Goal: Task Accomplishment & Management: Manage account settings

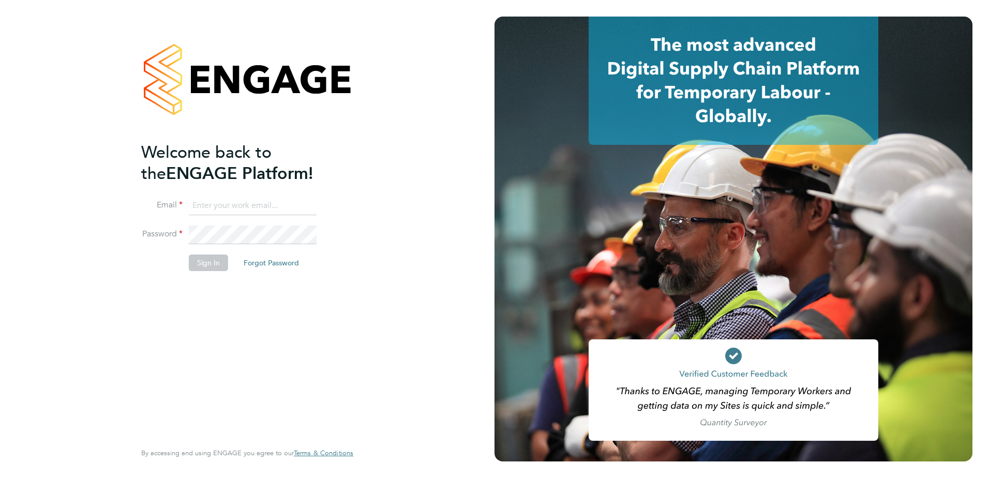
click at [233, 205] on input at bounding box center [253, 206] width 128 height 19
type input "[PERSON_NAME][EMAIL_ADDRESS][PERSON_NAME][DOMAIN_NAME]"
click at [210, 256] on button "Sign In" at bounding box center [208, 263] width 39 height 17
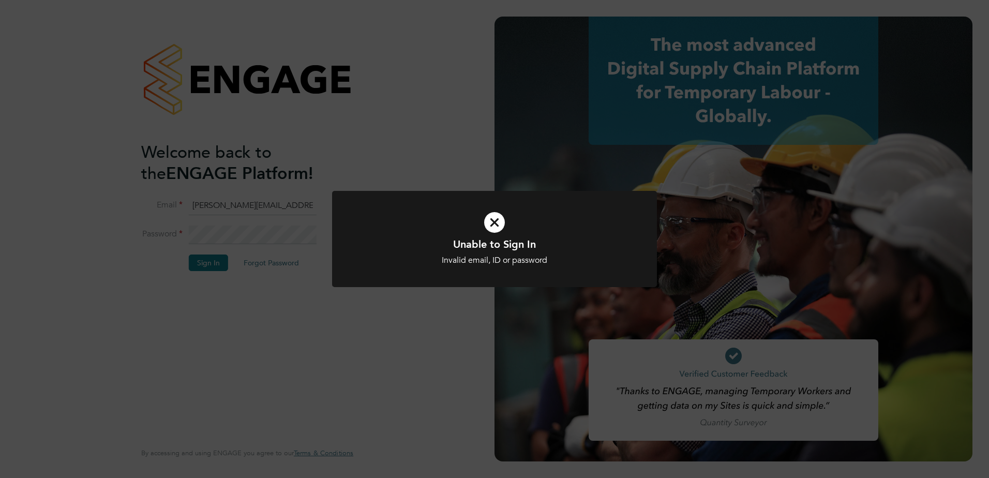
click at [499, 223] on icon at bounding box center [494, 222] width 269 height 40
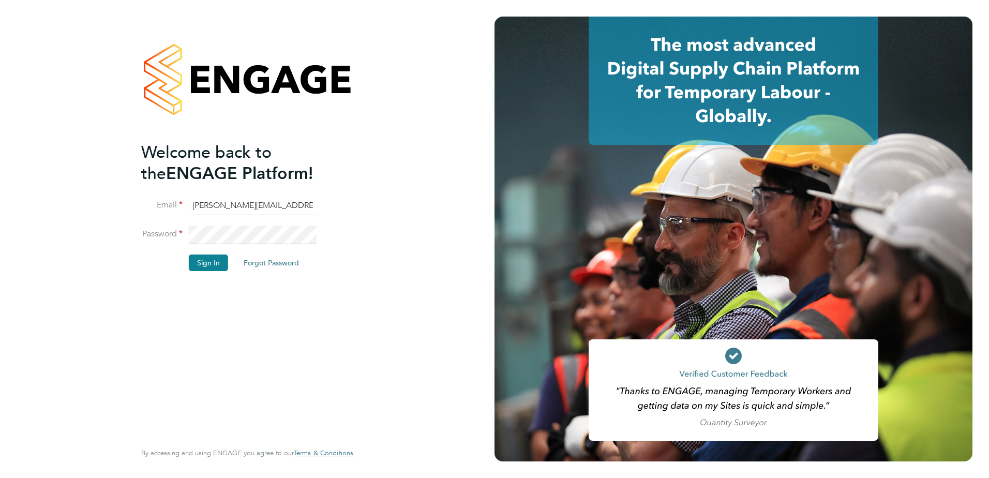
click at [268, 264] on button "Forgot Password" at bounding box center [271, 263] width 72 height 17
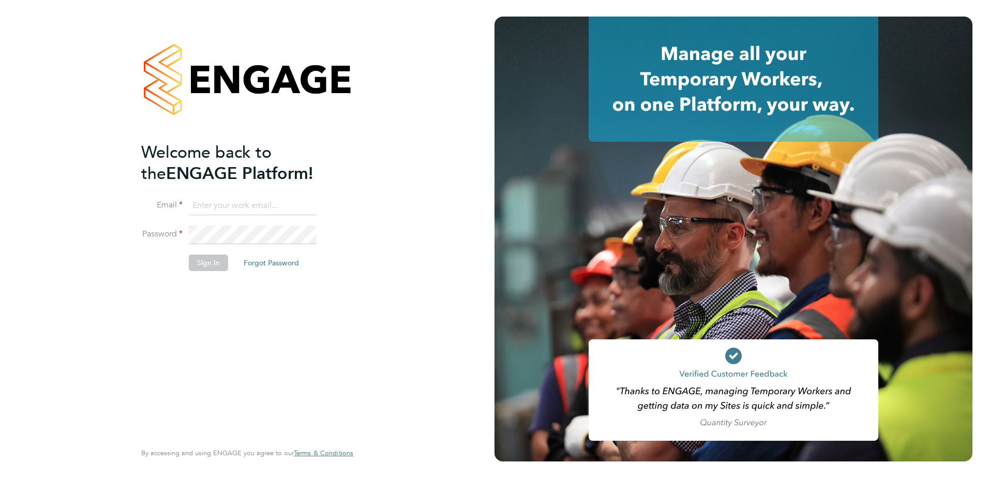
click at [263, 259] on button "Forgot Password" at bounding box center [271, 263] width 72 height 17
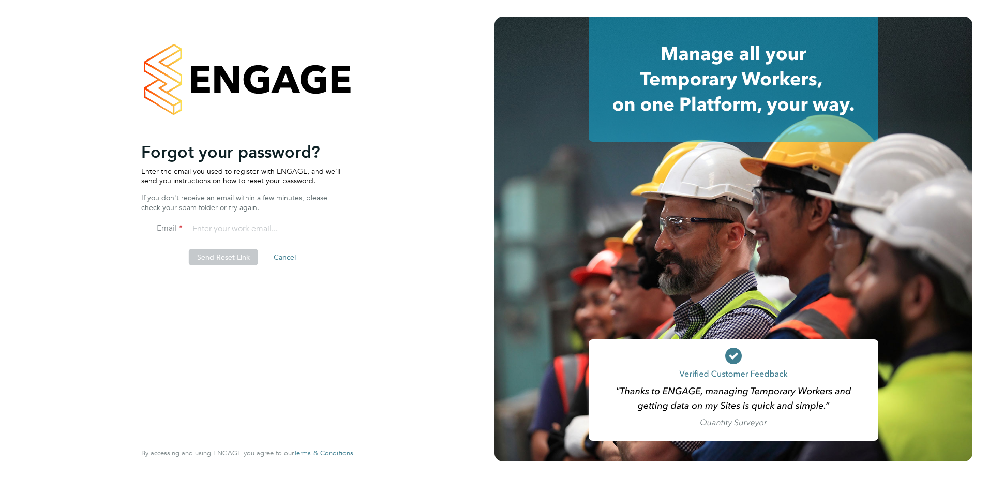
click at [237, 230] on input "email" at bounding box center [253, 229] width 128 height 19
type input "[PERSON_NAME][EMAIL_ADDRESS][PERSON_NAME][DOMAIN_NAME]"
click at [226, 254] on button "Send Reset Link" at bounding box center [223, 257] width 69 height 17
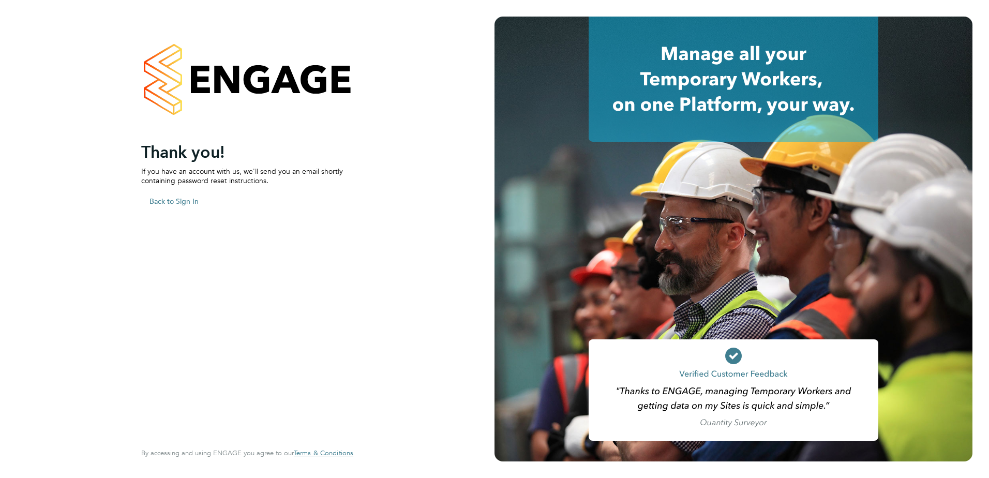
click at [185, 200] on button "Back to Sign In" at bounding box center [174, 201] width 66 height 17
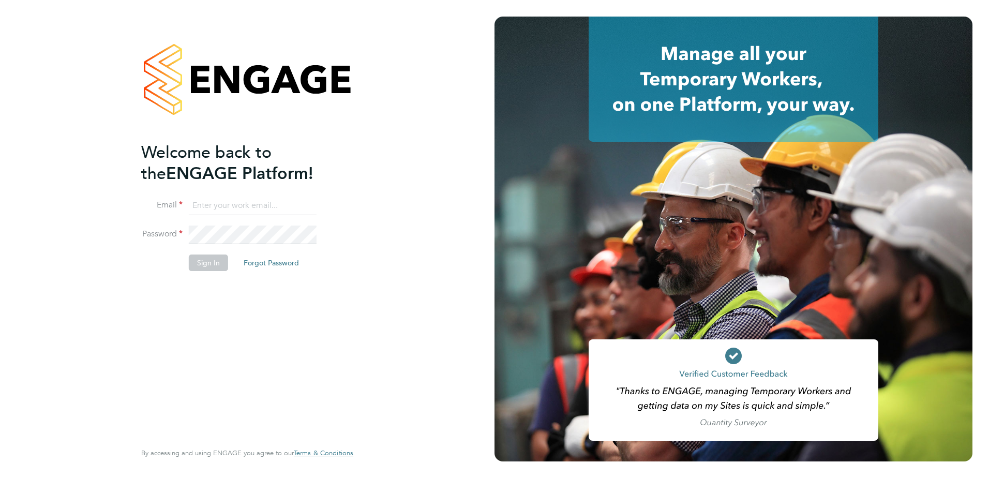
click at [246, 206] on input at bounding box center [253, 206] width 128 height 19
type input "[PERSON_NAME][EMAIL_ADDRESS][PERSON_NAME][DOMAIN_NAME]"
click at [210, 259] on button "Sign In" at bounding box center [208, 263] width 39 height 17
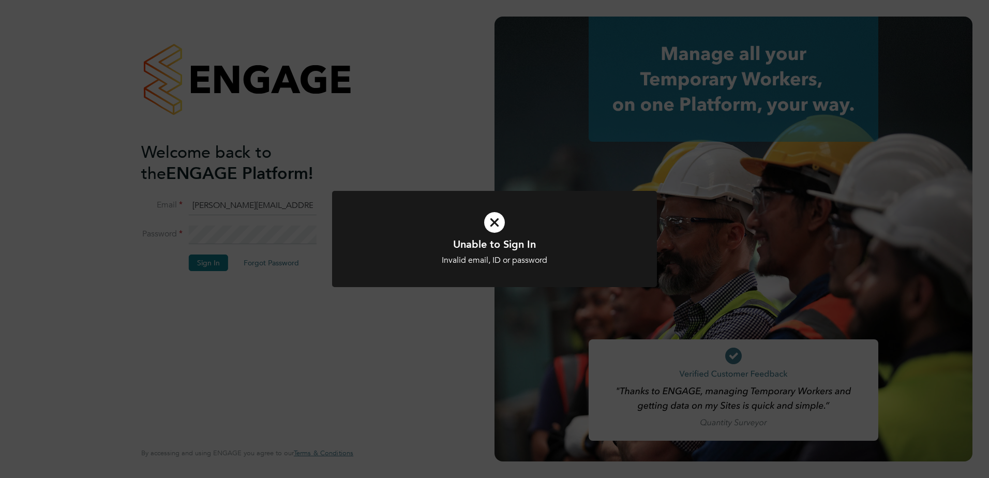
click at [502, 223] on icon at bounding box center [494, 222] width 269 height 40
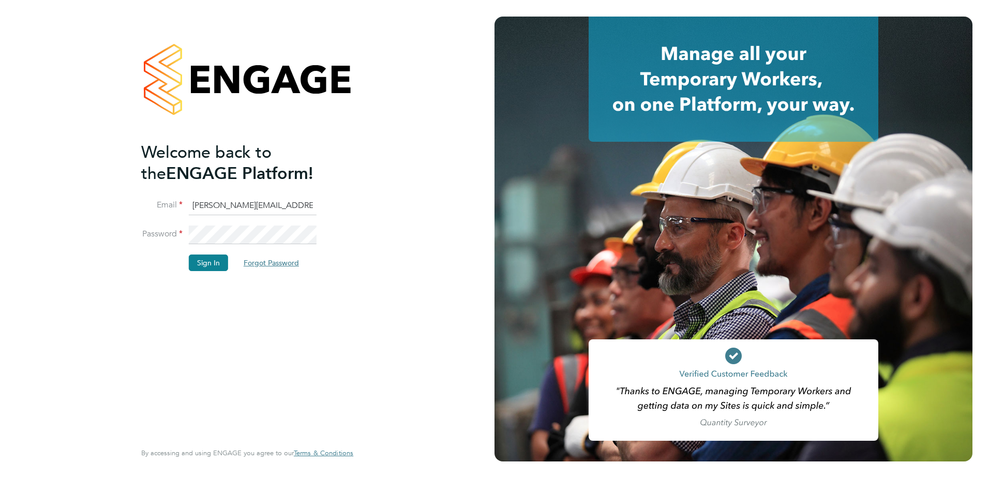
click at [263, 261] on button "Forgot Password" at bounding box center [271, 263] width 72 height 17
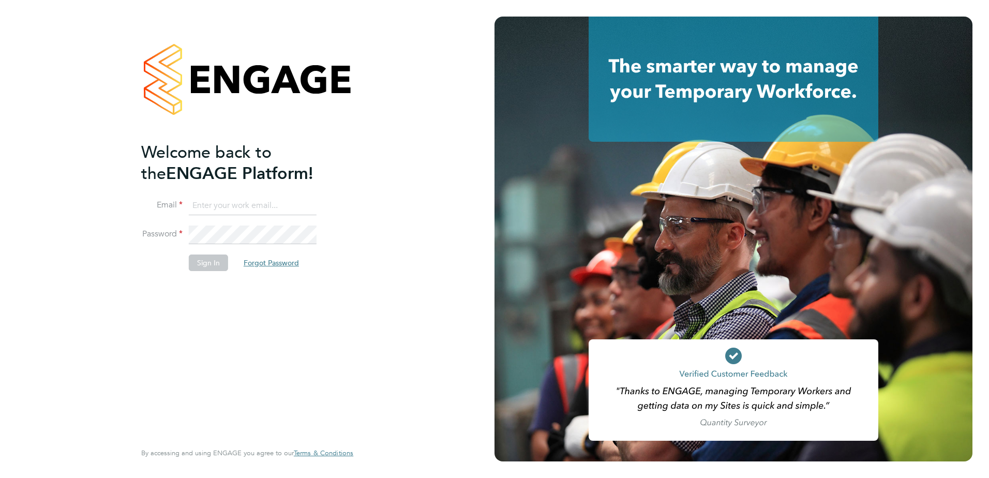
click at [272, 260] on button "Forgot Password" at bounding box center [271, 263] width 72 height 17
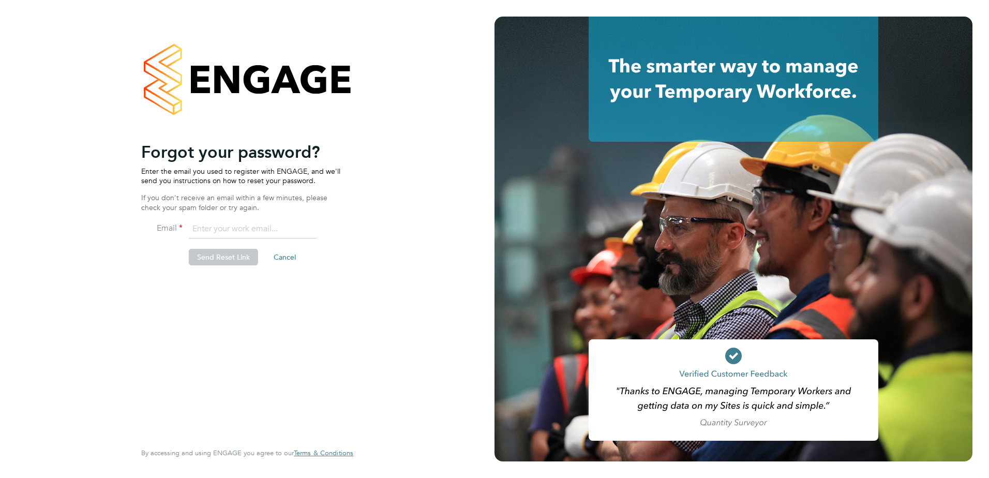
click at [207, 227] on input "email" at bounding box center [253, 229] width 128 height 19
type input "[PERSON_NAME][EMAIL_ADDRESS][PERSON_NAME][DOMAIN_NAME]"
click at [231, 256] on button "Send Reset Link" at bounding box center [223, 257] width 69 height 17
